Goal: Navigation & Orientation: Find specific page/section

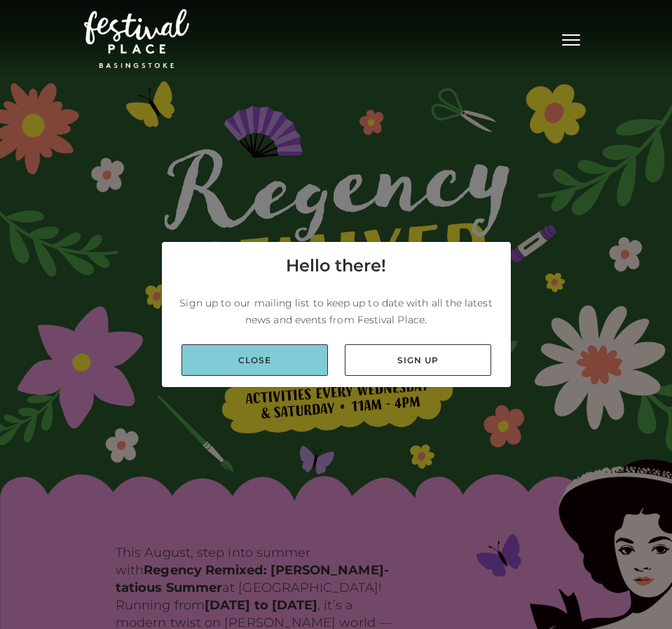
click at [299, 369] on link "Close" at bounding box center [255, 360] width 147 height 32
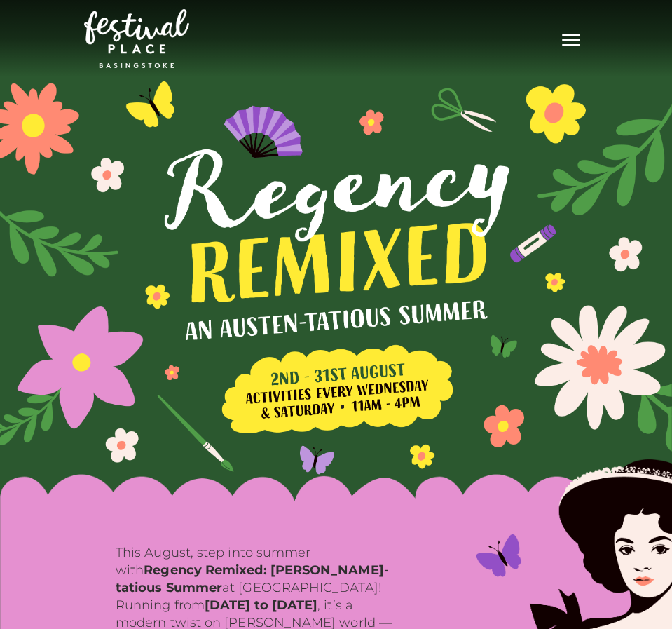
click at [578, 39] on span "Toggle navigation" at bounding box center [571, 39] width 18 height 1
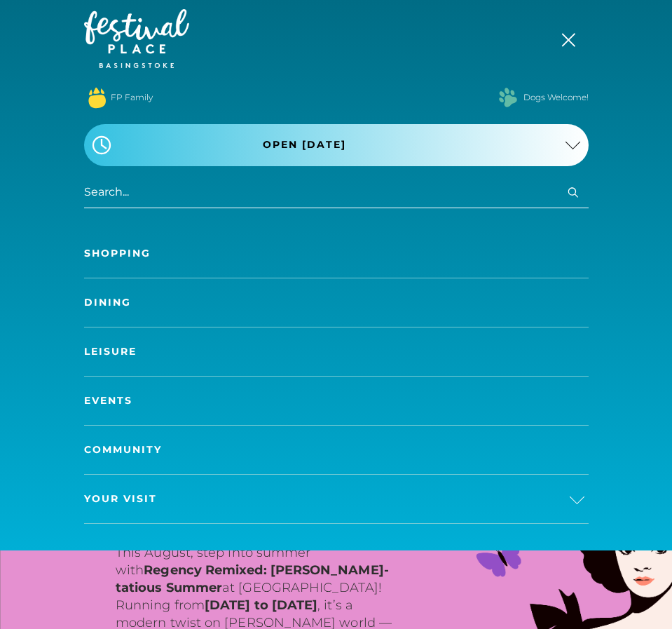
click at [139, 253] on link "Shopping" at bounding box center [336, 253] width 505 height 48
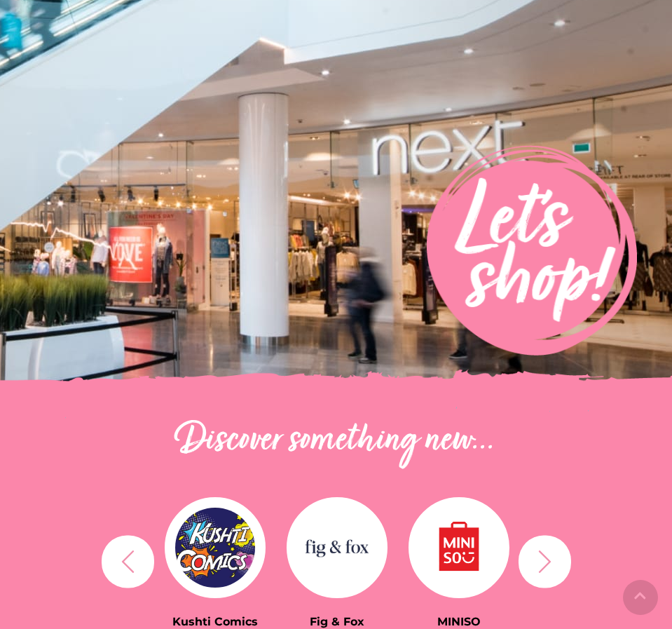
scroll to position [429, 0]
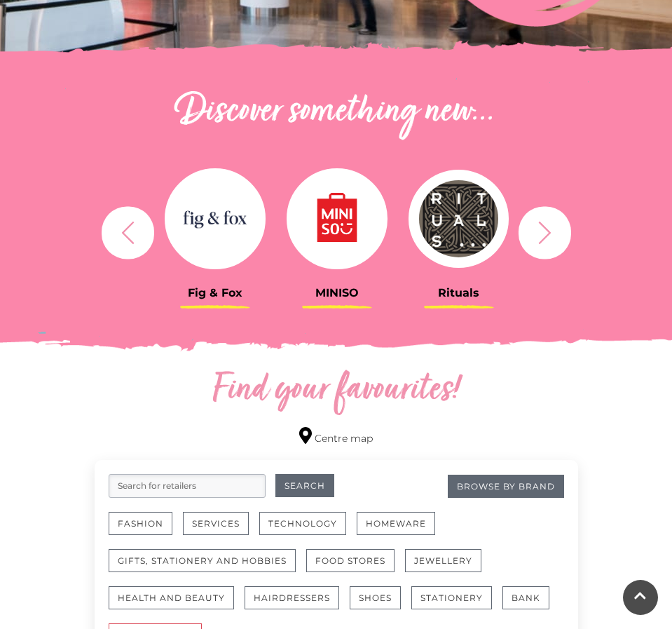
click at [576, 222] on div "Rituals Toytown Søstrene Grene Kushti Comics Fig & Fox MINISO" at bounding box center [336, 232] width 505 height 173
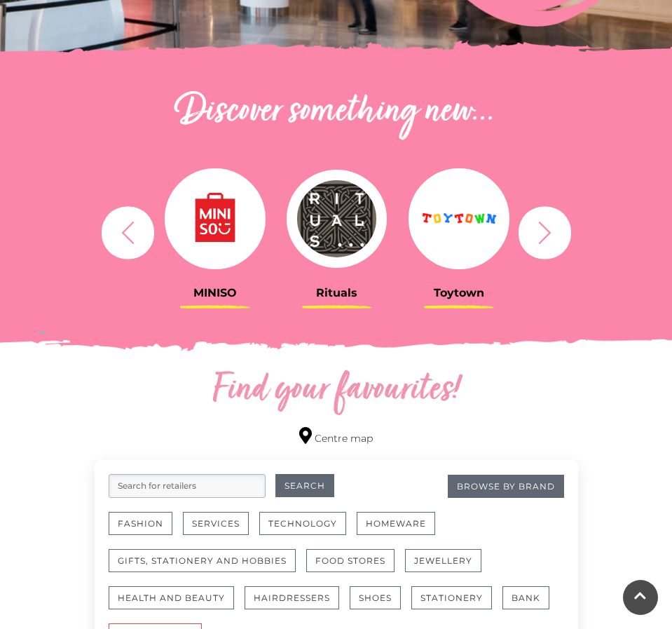
click at [559, 240] on button "button" at bounding box center [545, 232] width 53 height 53
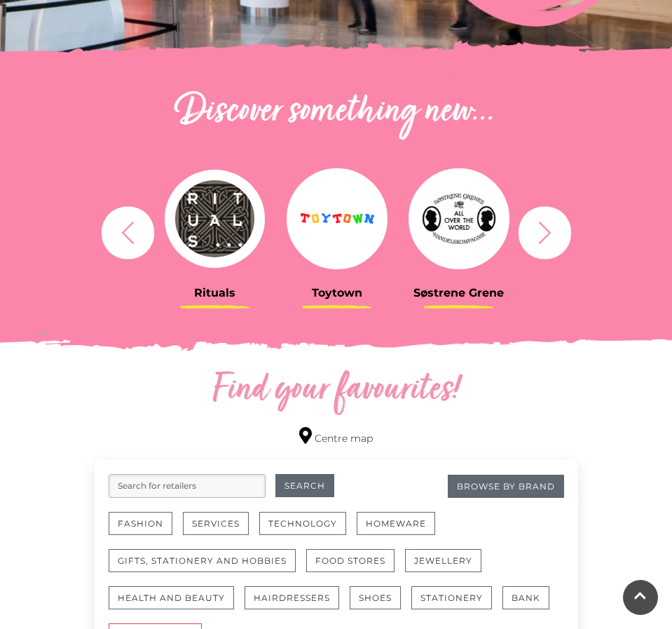
click at [547, 240] on icon "button" at bounding box center [545, 232] width 26 height 26
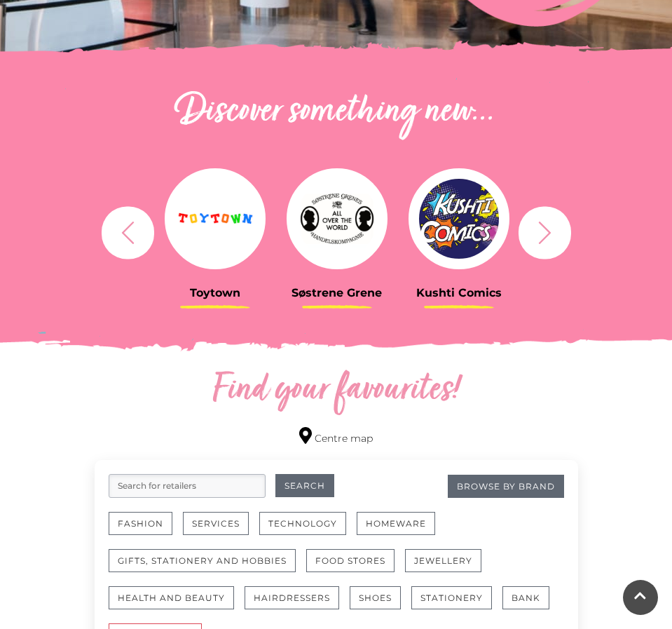
click at [547, 240] on icon "button" at bounding box center [545, 232] width 26 height 26
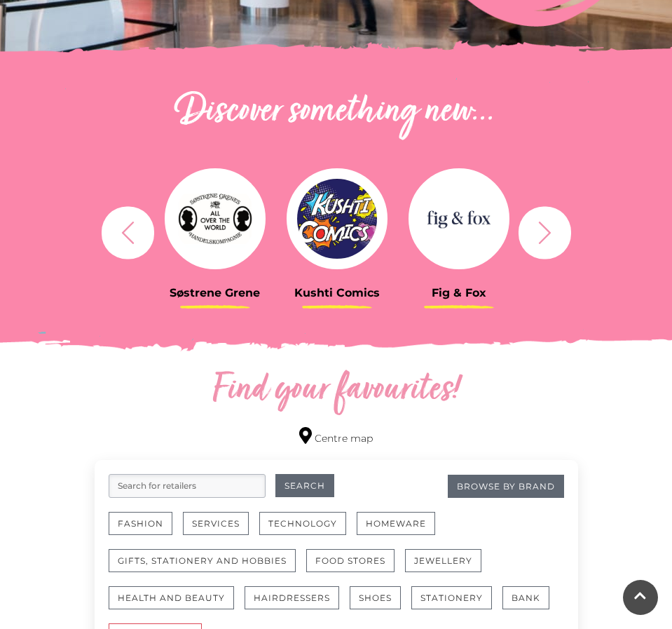
click at [547, 240] on icon "button" at bounding box center [545, 232] width 26 height 26
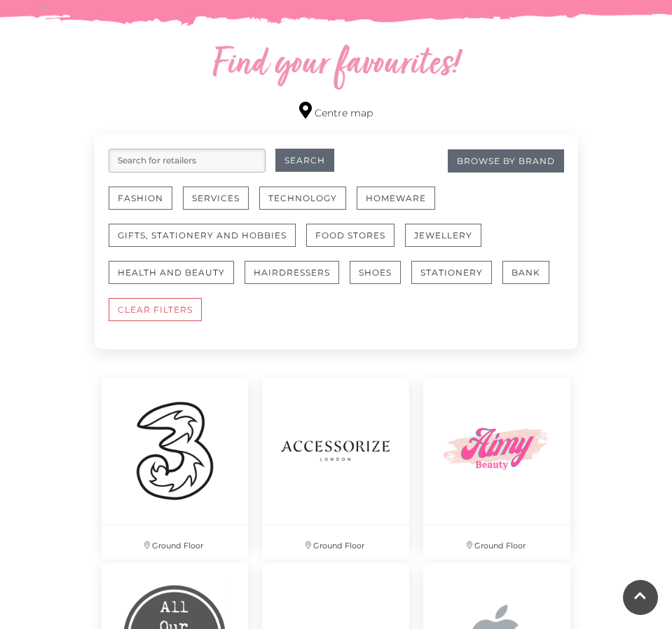
scroll to position [826, 0]
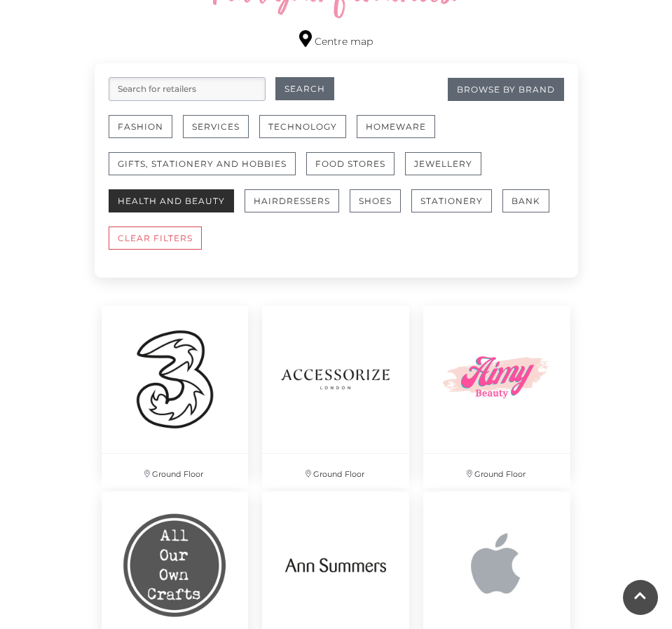
click at [217, 206] on button "Health and Beauty" at bounding box center [171, 200] width 125 height 23
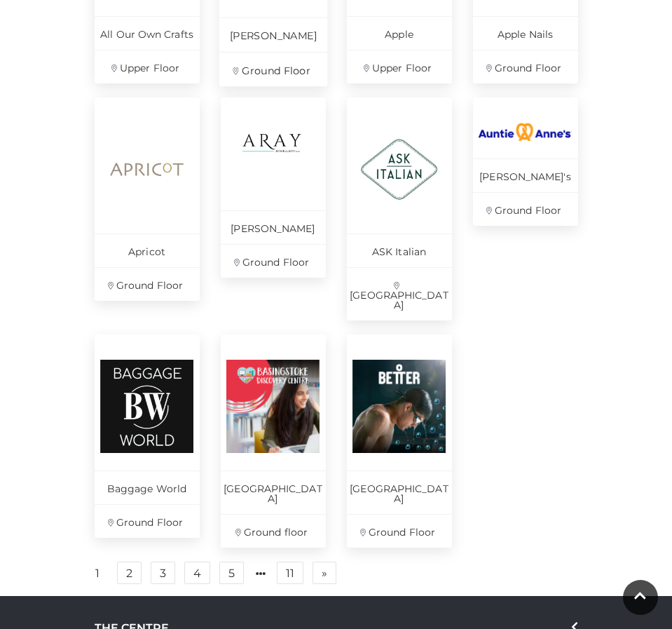
scroll to position [865, 0]
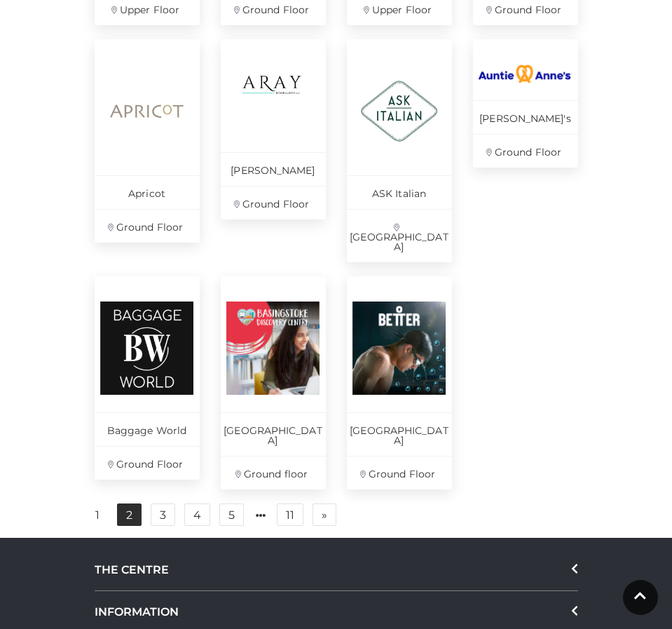
click at [126, 503] on link "2" at bounding box center [129, 514] width 25 height 22
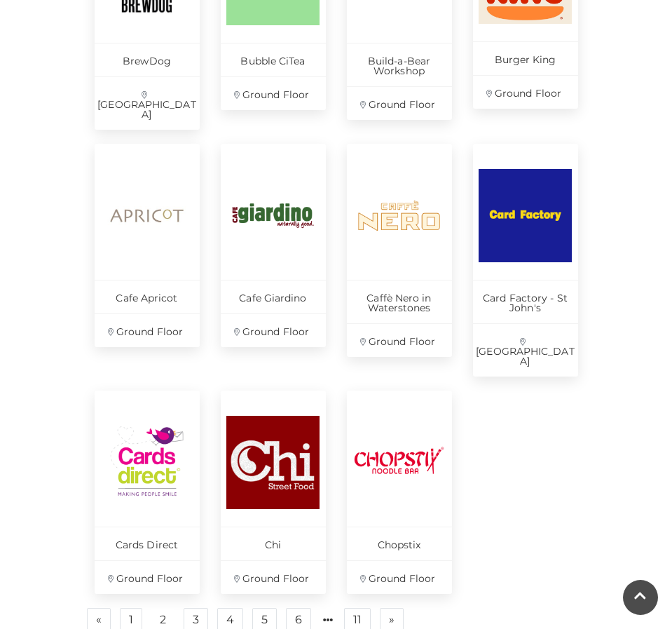
scroll to position [1107, 0]
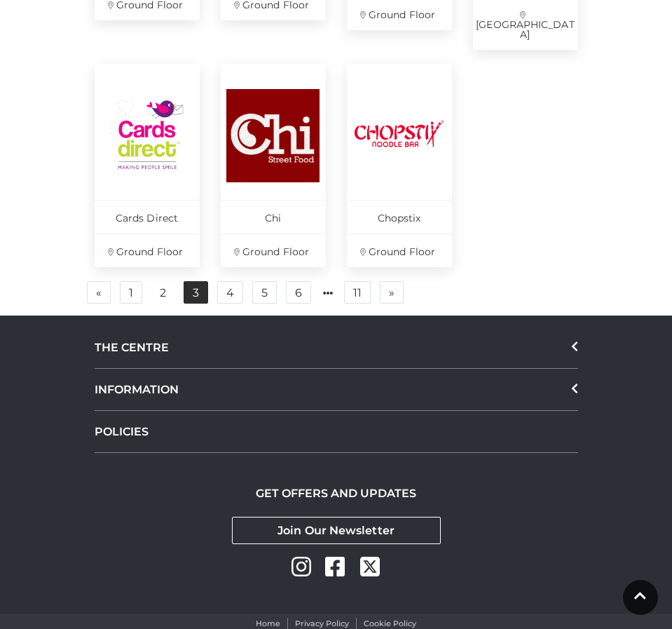
click at [191, 281] on link "3" at bounding box center [196, 292] width 25 height 22
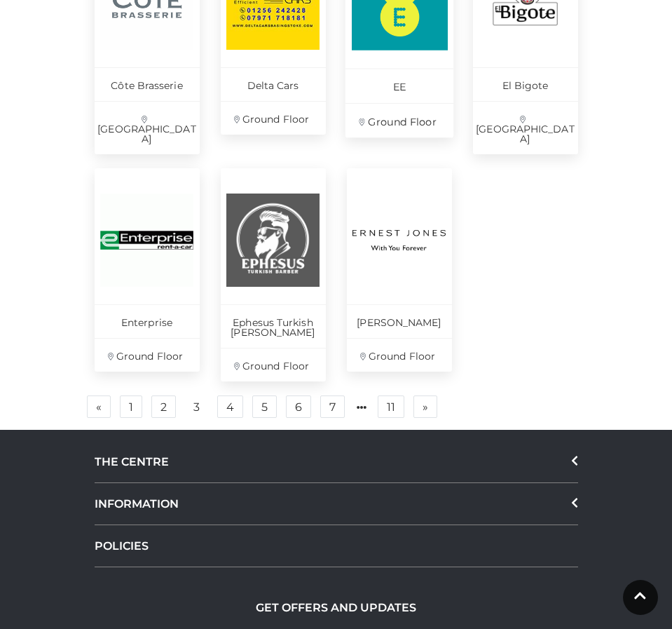
scroll to position [1045, 0]
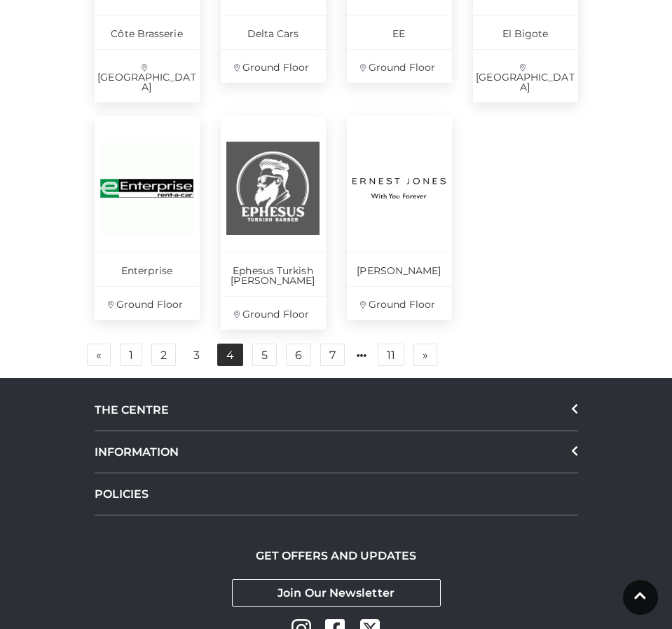
click at [233, 344] on link "4" at bounding box center [230, 355] width 26 height 22
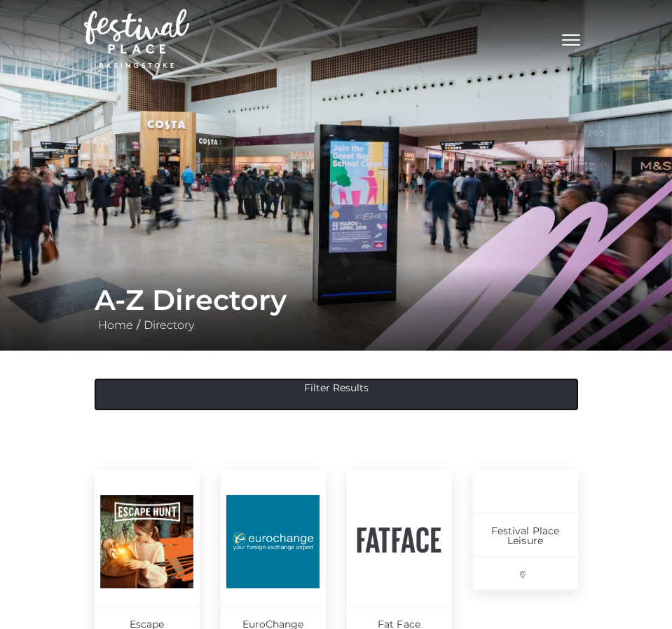
click at [278, 390] on button "Filter Results" at bounding box center [337, 395] width 484 height 32
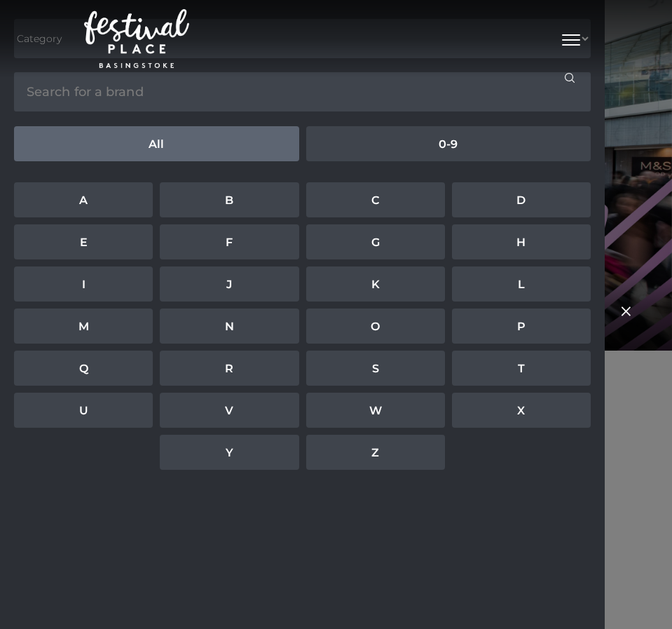
click at [623, 225] on div "Filter brands Category Cafes Restaurants Fashion Services Technology Homeware G…" at bounding box center [336, 314] width 672 height 629
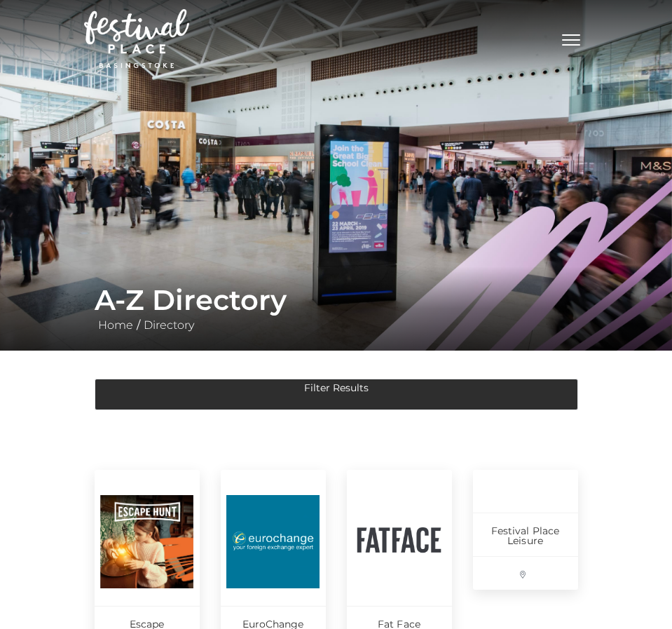
click at [566, 31] on button "Toggle navigation" at bounding box center [571, 38] width 35 height 20
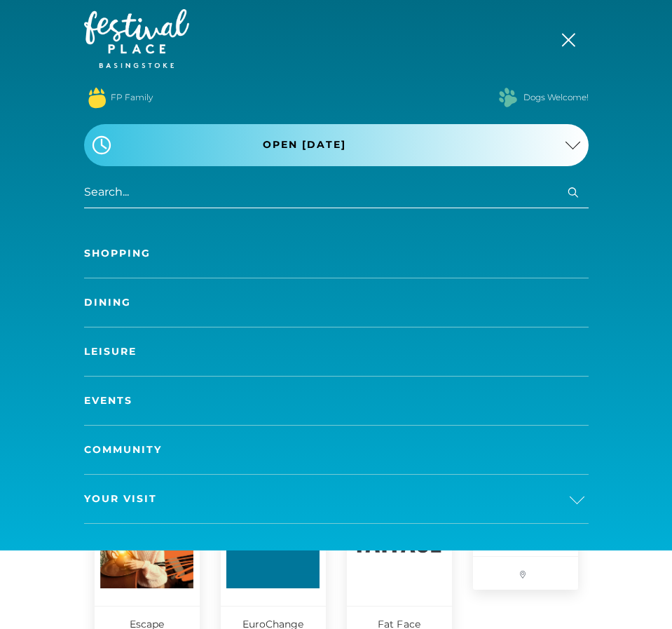
click at [205, 255] on link "Shopping" at bounding box center [336, 253] width 505 height 48
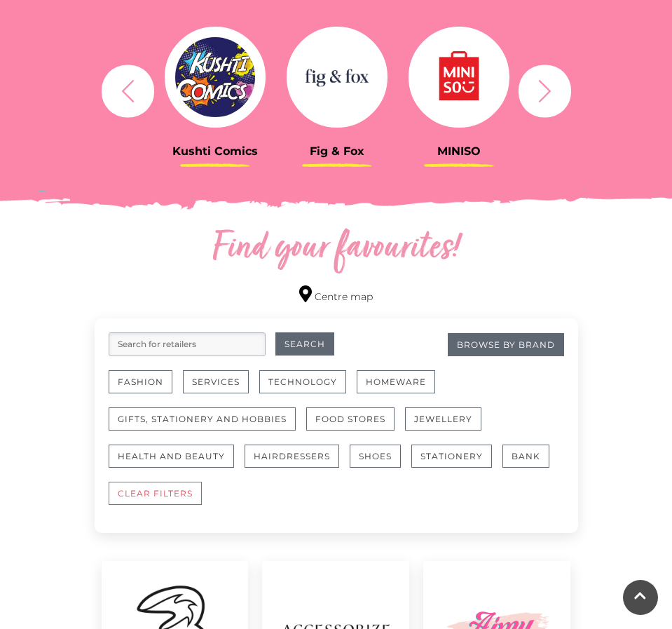
scroll to position [627, 0]
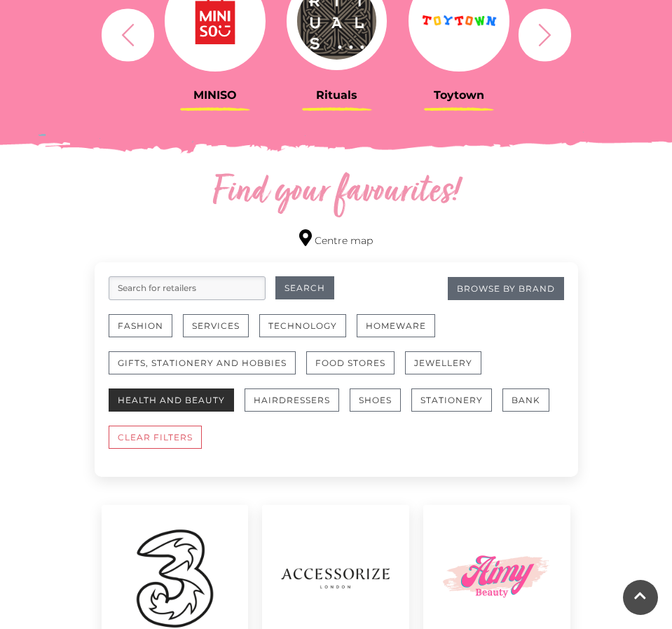
click at [220, 400] on button "Health and Beauty" at bounding box center [171, 399] width 125 height 23
